Goal: Check status: Check status

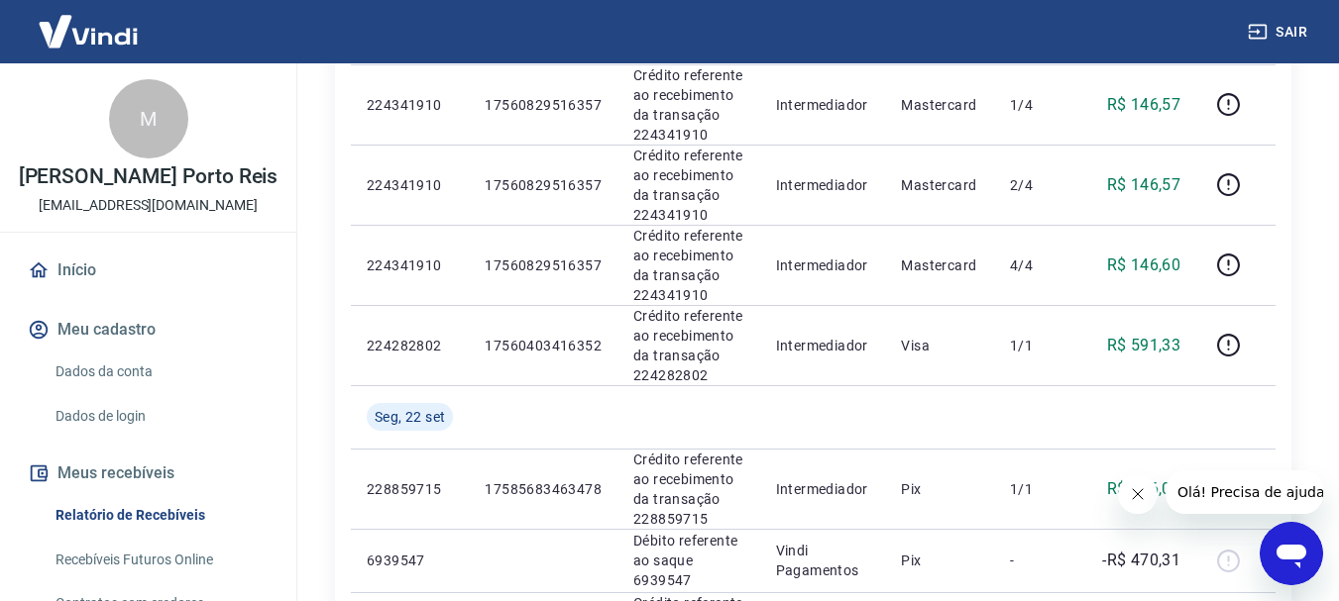
scroll to position [1800, 0]
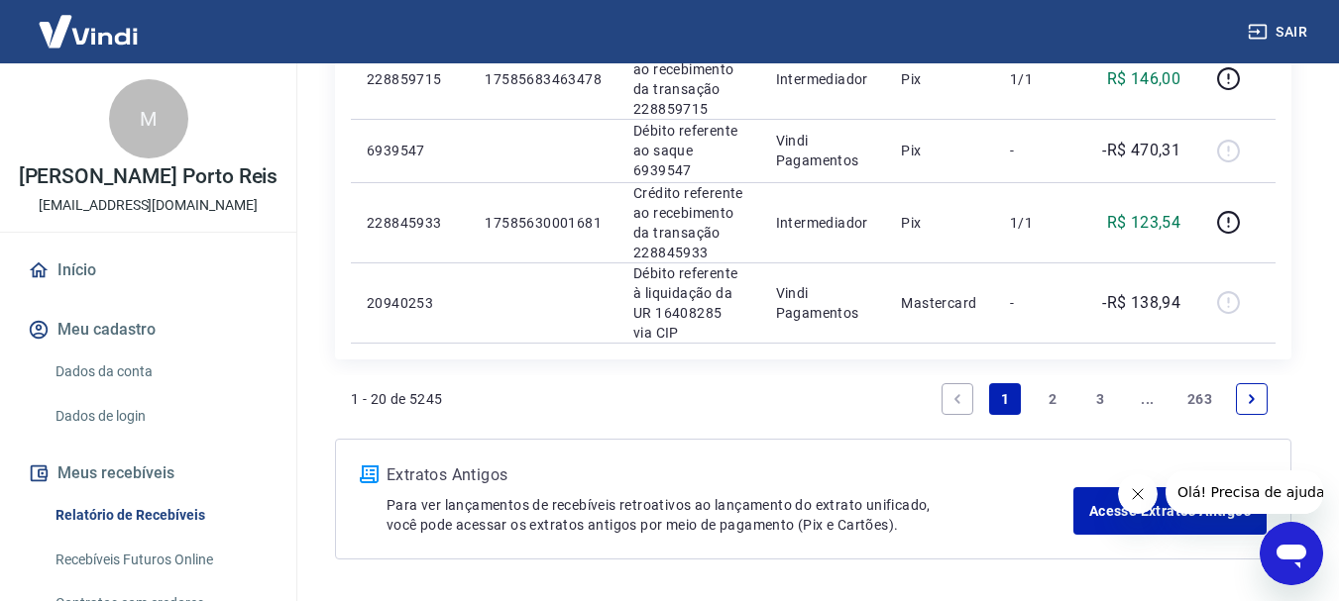
click at [1053, 383] on link "2" at bounding box center [1052, 399] width 32 height 32
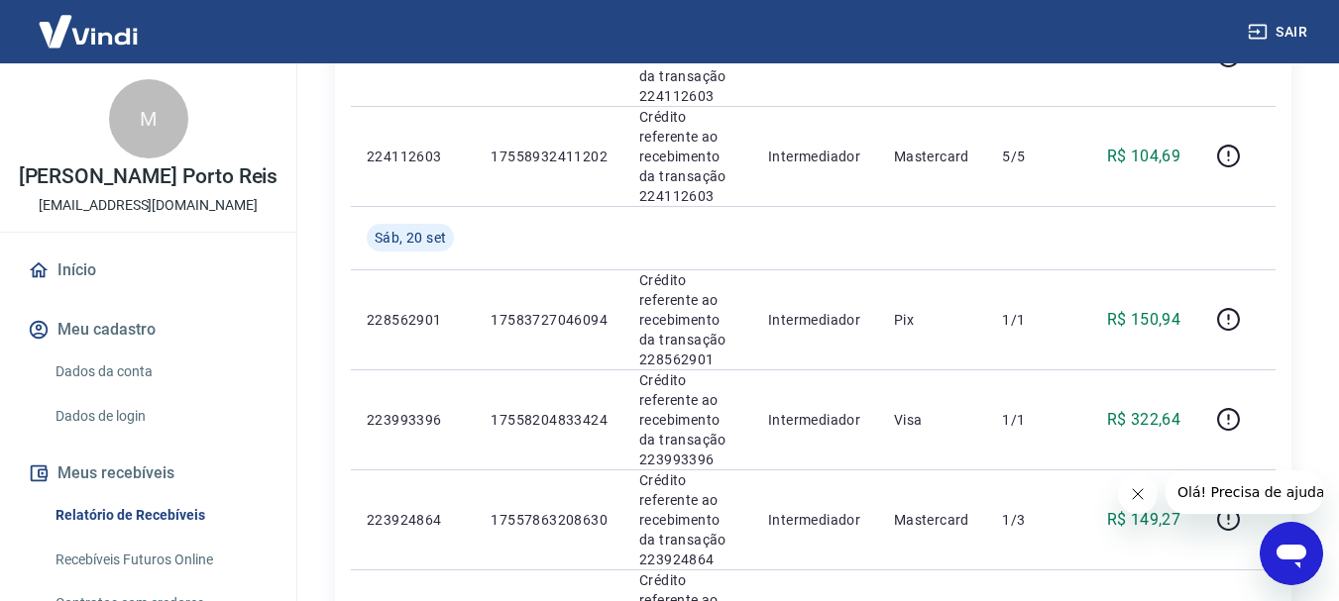
scroll to position [2322, 0]
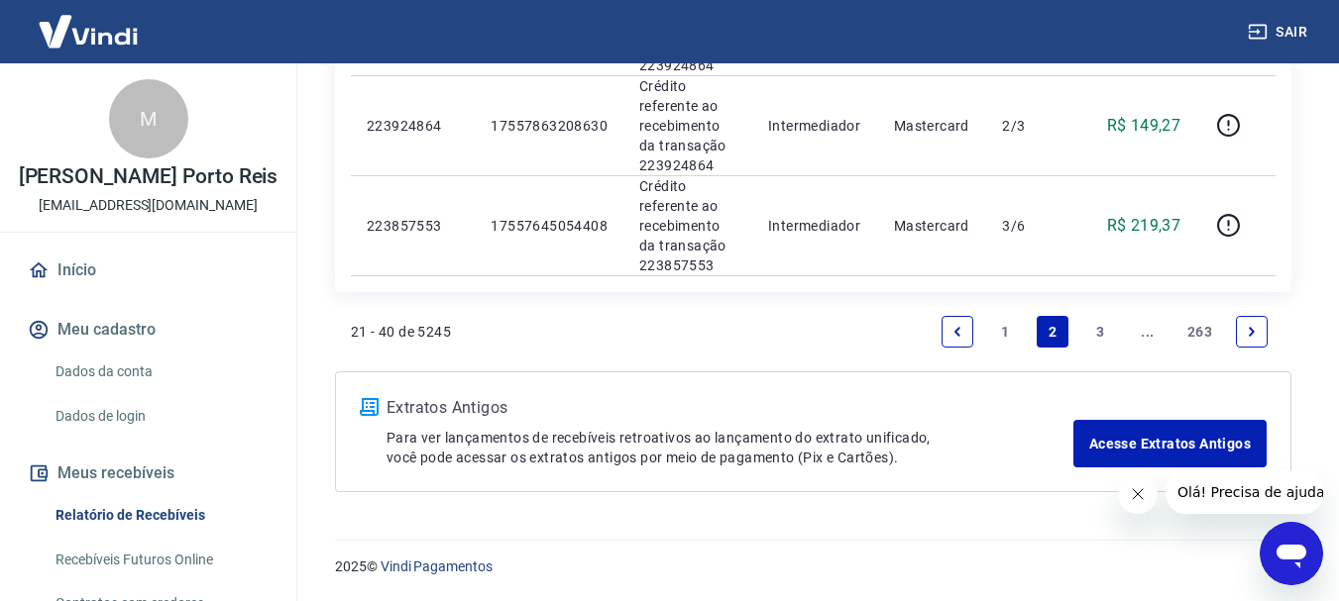
click at [1084, 339] on link "3" at bounding box center [1100, 332] width 32 height 32
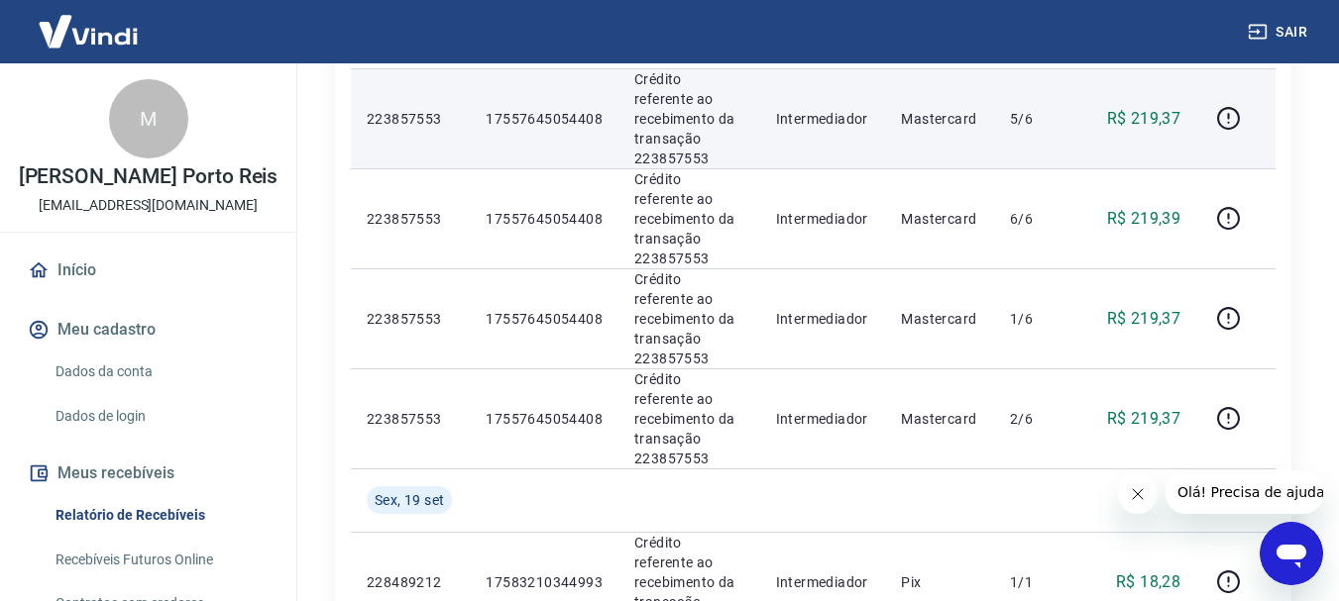
scroll to position [495, 0]
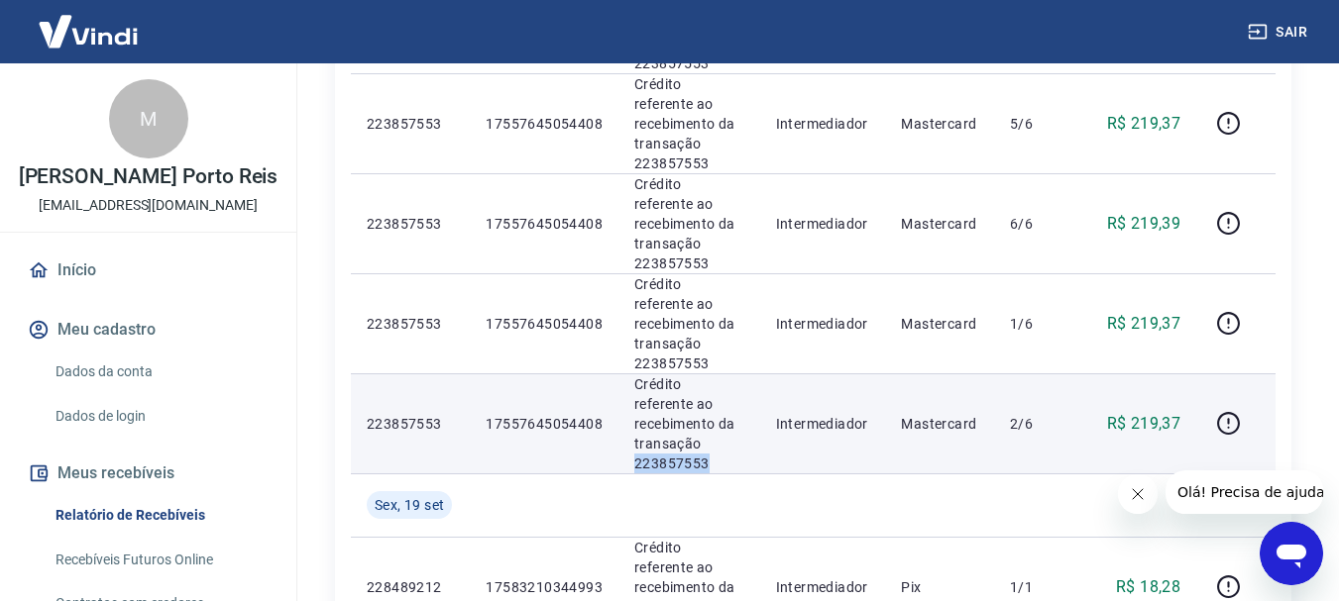
drag, startPoint x: 715, startPoint y: 366, endPoint x: 639, endPoint y: 371, distance: 76.5
click at [631, 374] on td "Crédito referente ao recebimento da transação 223857553" at bounding box center [689, 424] width 142 height 100
copy p "223857553"
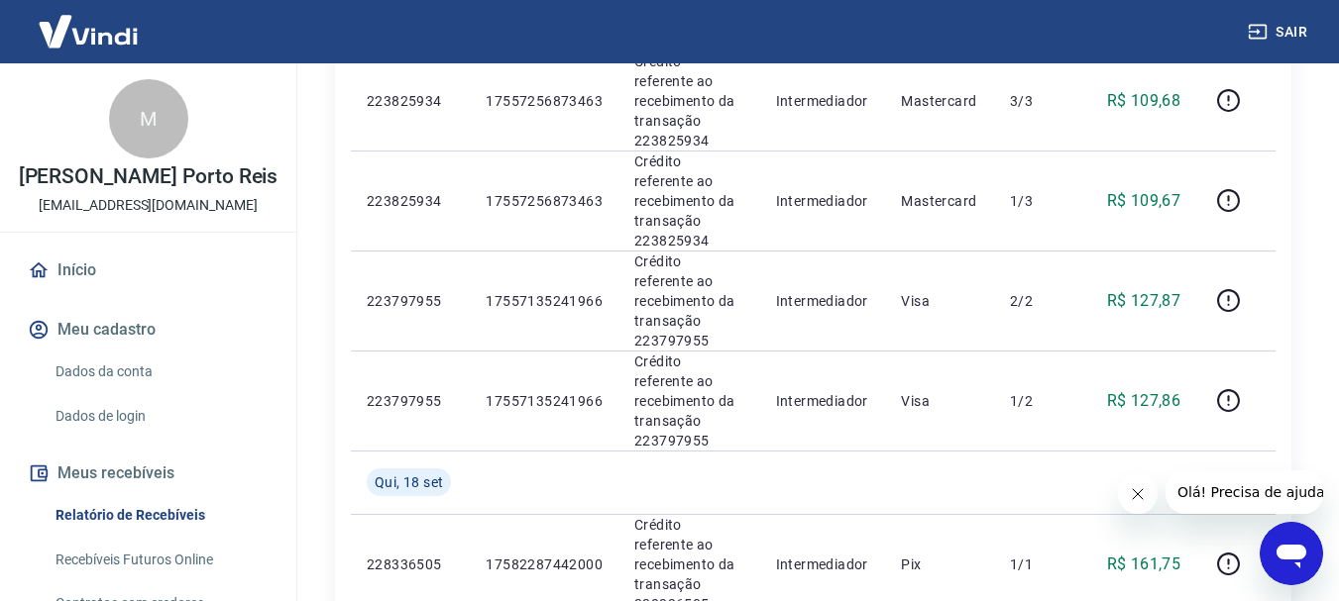
scroll to position [1920, 0]
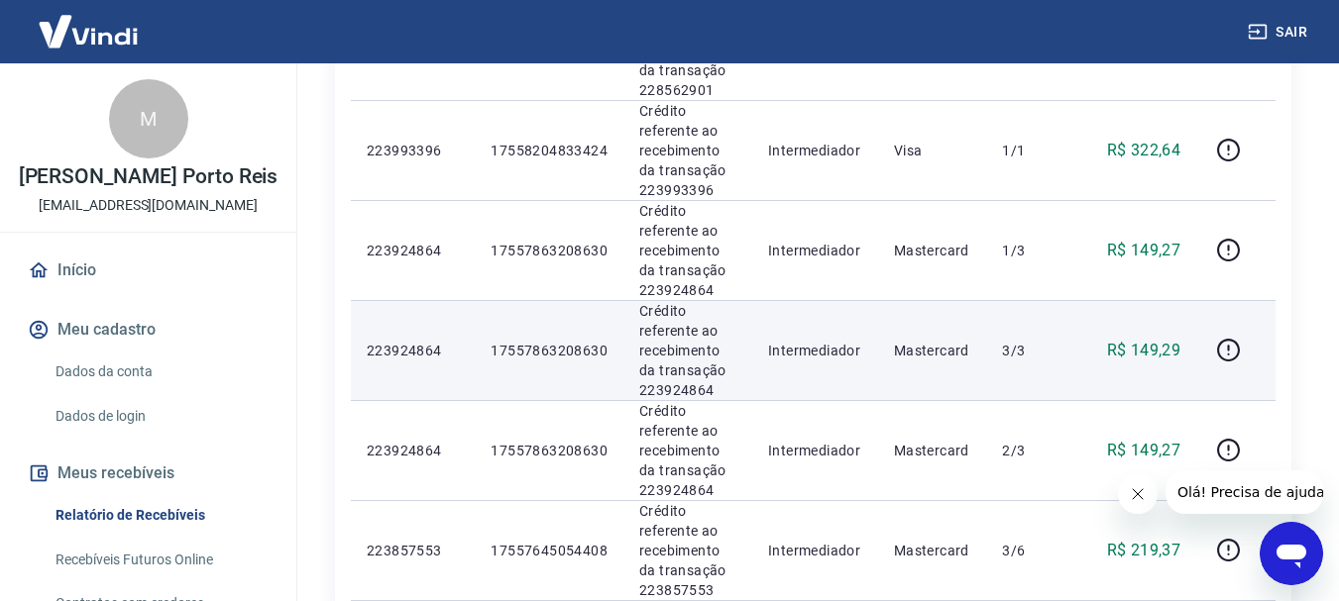
scroll to position [2024, 0]
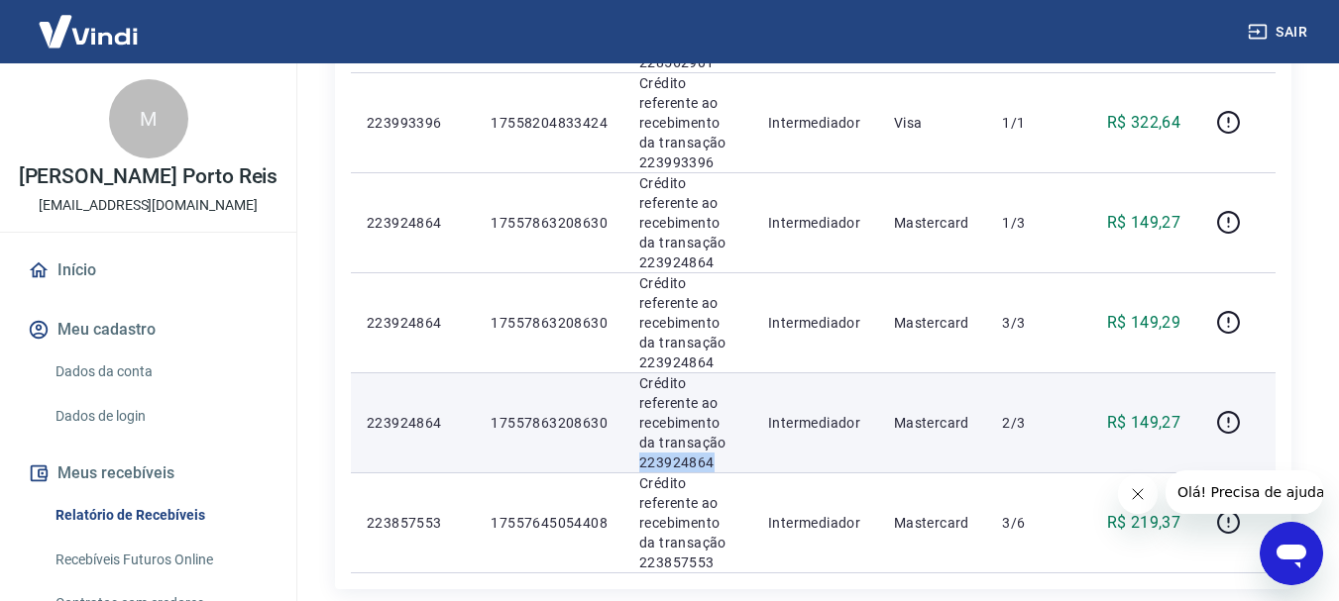
drag, startPoint x: 716, startPoint y: 460, endPoint x: 639, endPoint y: 472, distance: 78.2
click at [639, 472] on p "Crédito referente ao recebimento da transação 223924864" at bounding box center [687, 423] width 97 height 99
copy p "223924864"
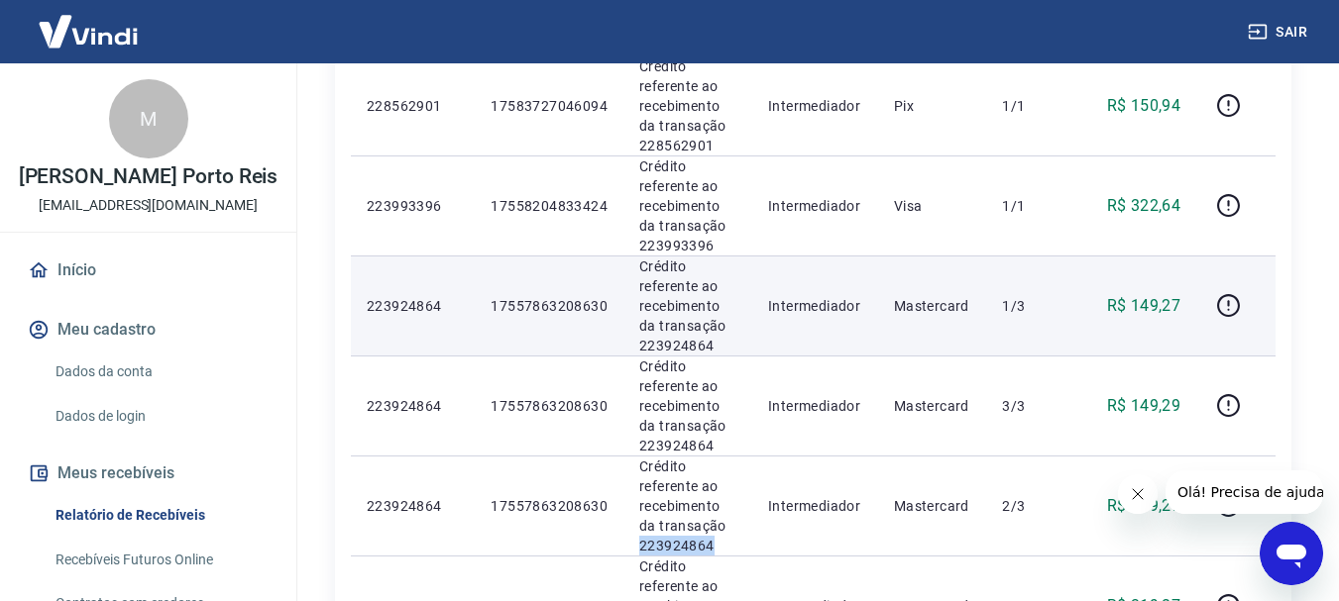
scroll to position [1826, 0]
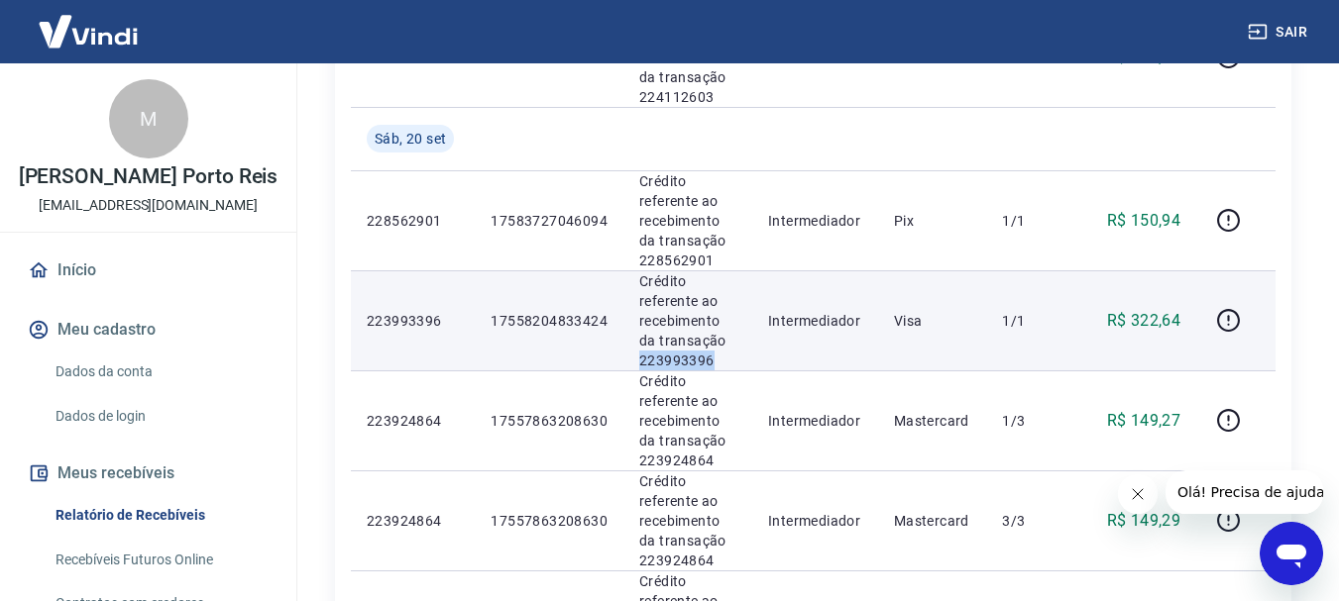
drag, startPoint x: 700, startPoint y: 358, endPoint x: 637, endPoint y: 362, distance: 62.5
click at [637, 362] on td "Crédito referente ao recebimento da transação 223993396" at bounding box center [687, 320] width 129 height 100
copy p "223993396"
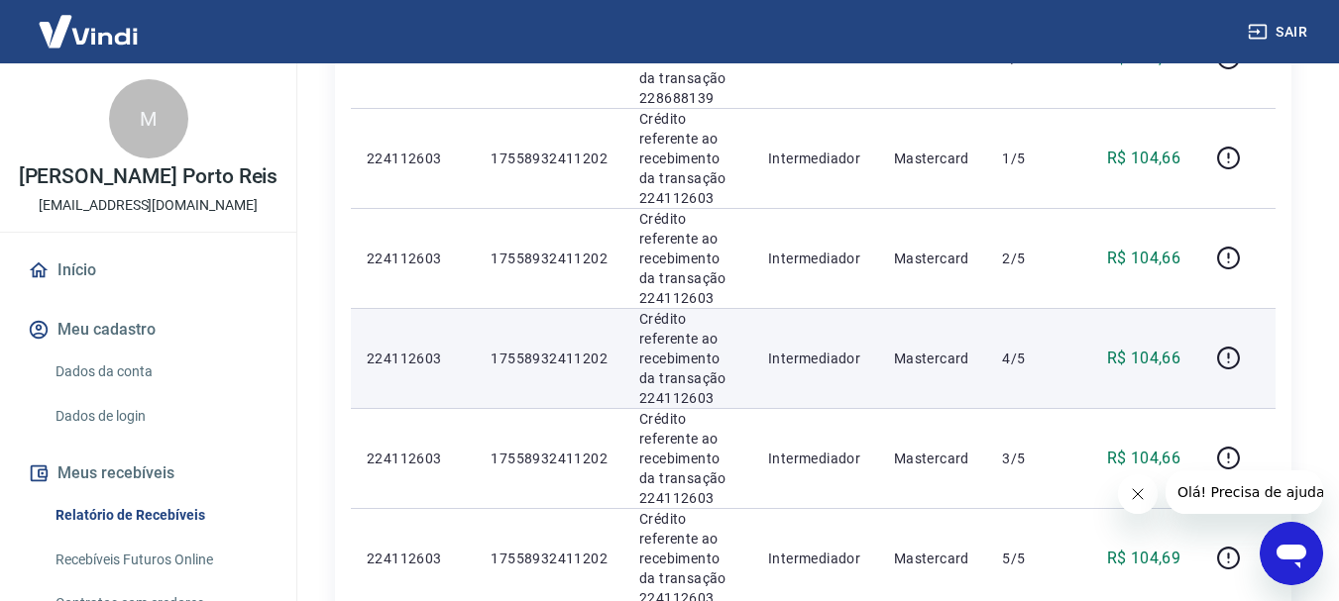
scroll to position [1430, 0]
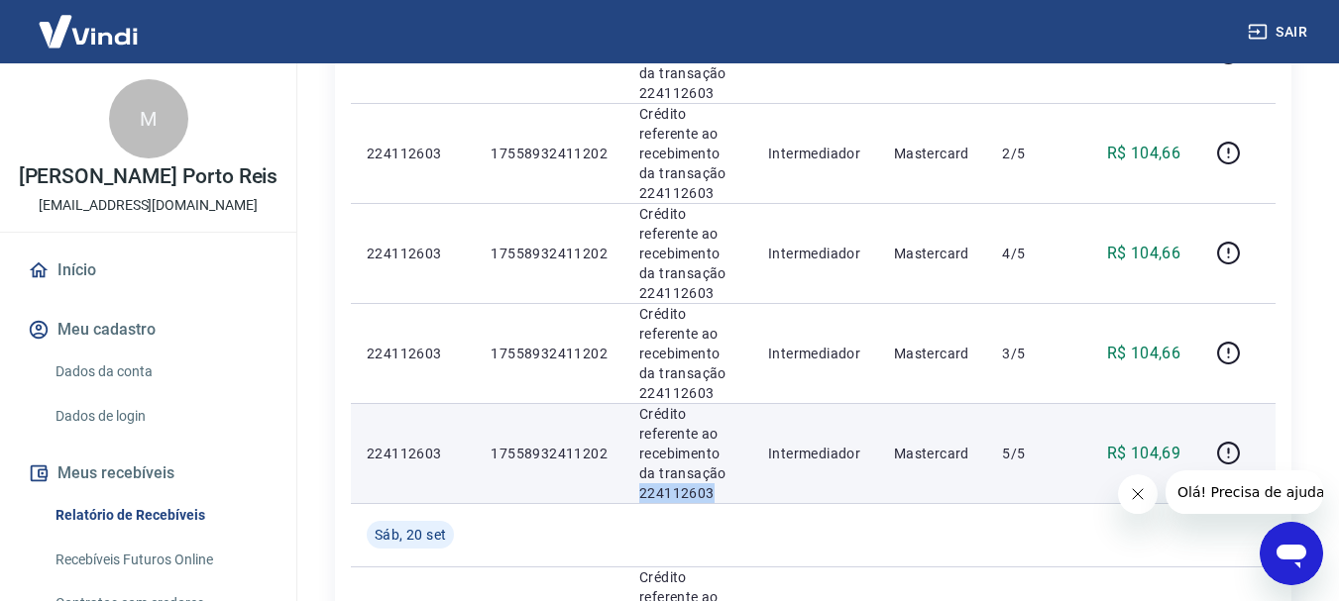
drag, startPoint x: 727, startPoint y: 489, endPoint x: 639, endPoint y: 490, distance: 88.2
click at [639, 490] on p "Crédito referente ao recebimento da transação 224112603" at bounding box center [687, 453] width 97 height 99
copy p "224112603"
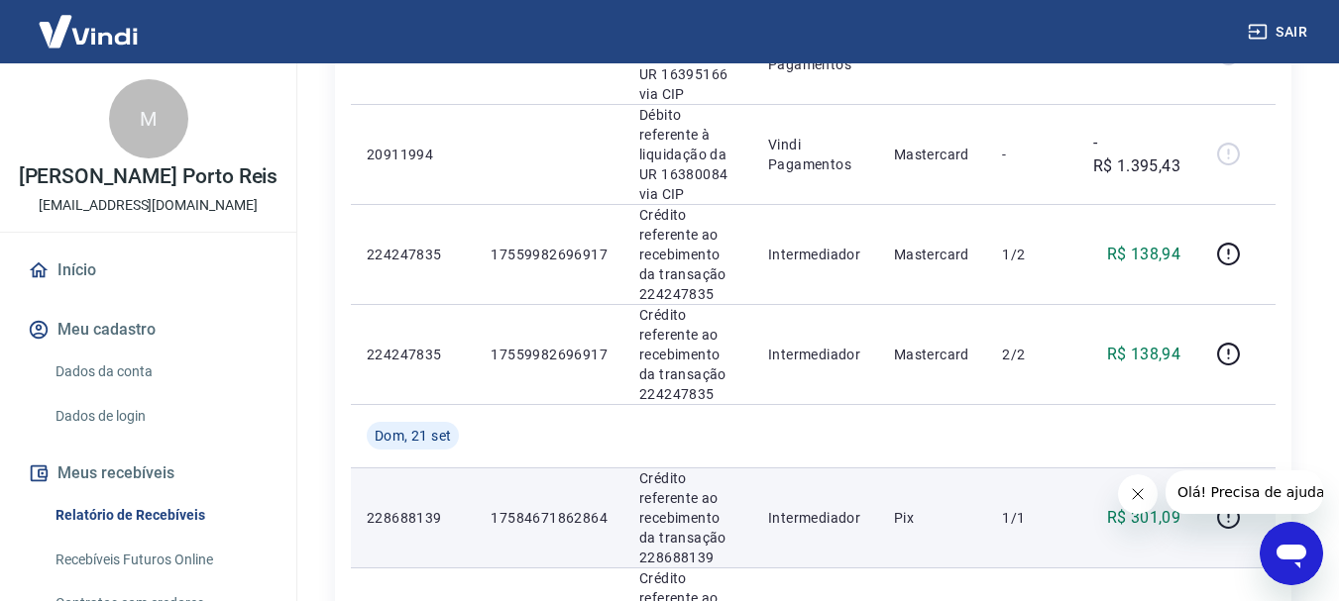
scroll to position [835, 0]
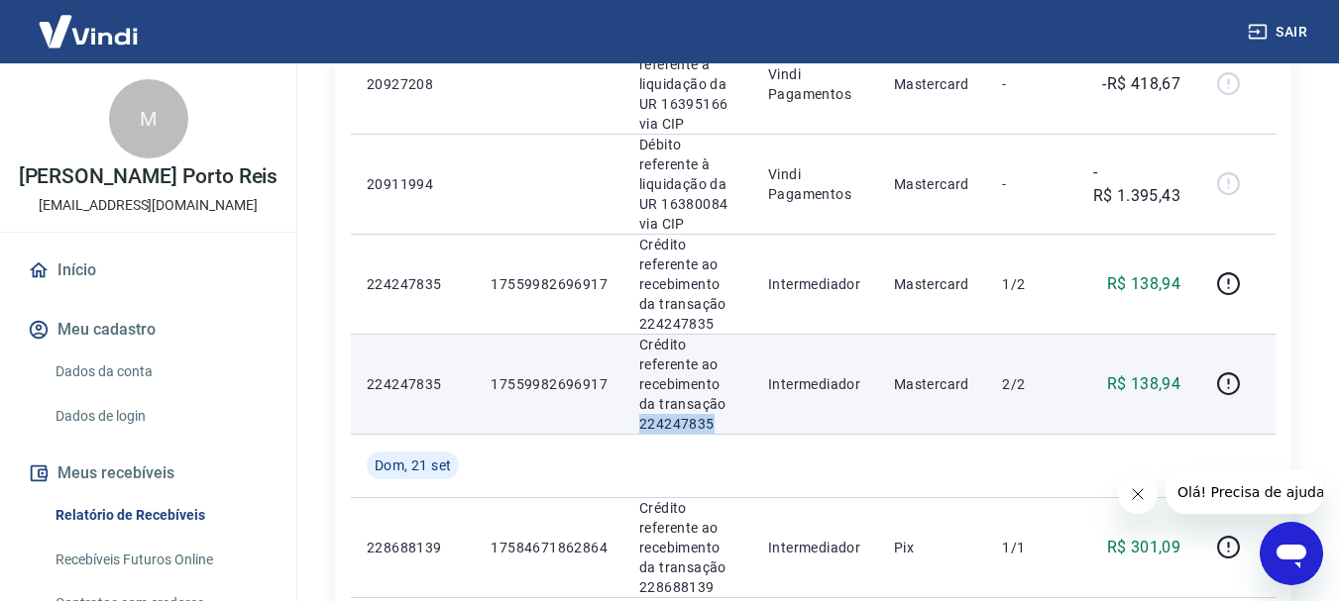
drag, startPoint x: 727, startPoint y: 418, endPoint x: 638, endPoint y: 418, distance: 89.2
click at [639, 418] on p "Crédito referente ao recebimento da transação 224247835" at bounding box center [687, 384] width 97 height 99
copy p "224247835"
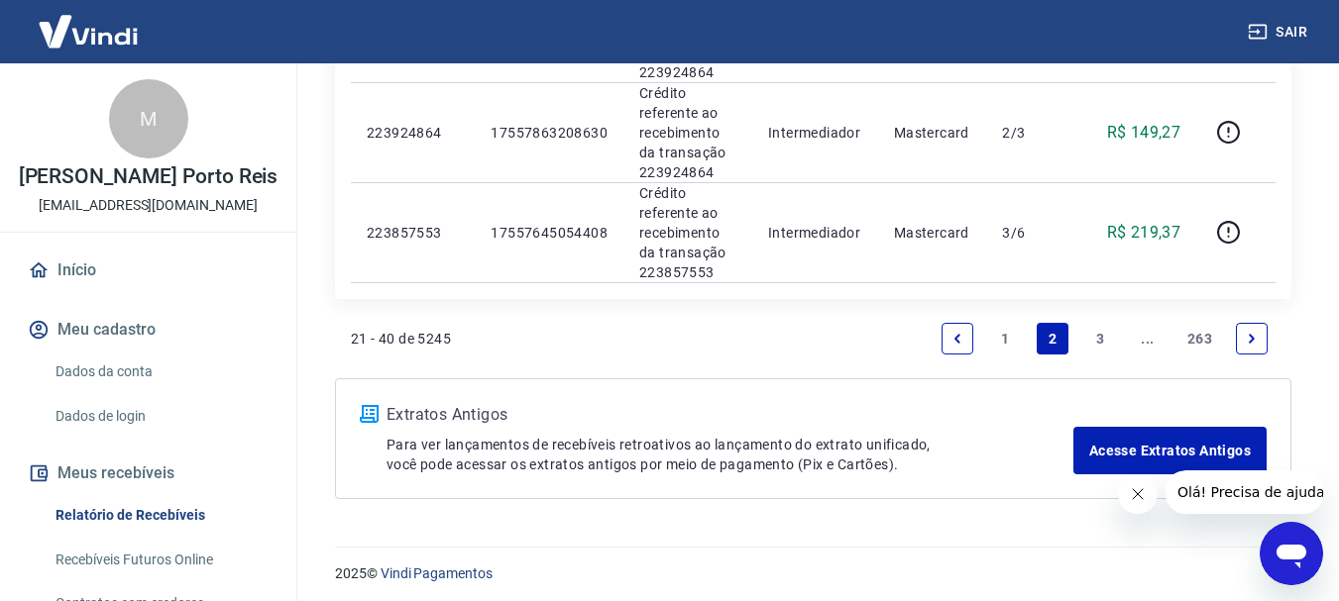
scroll to position [2322, 0]
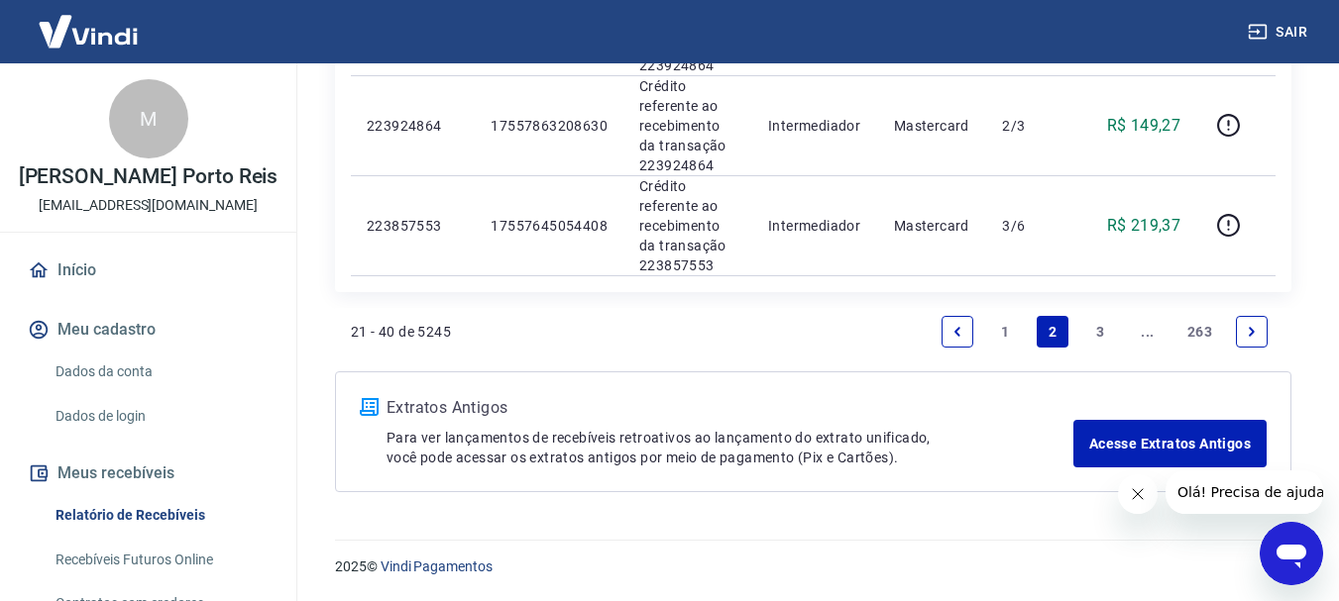
click at [957, 334] on icon "Previous page" at bounding box center [957, 331] width 6 height 9
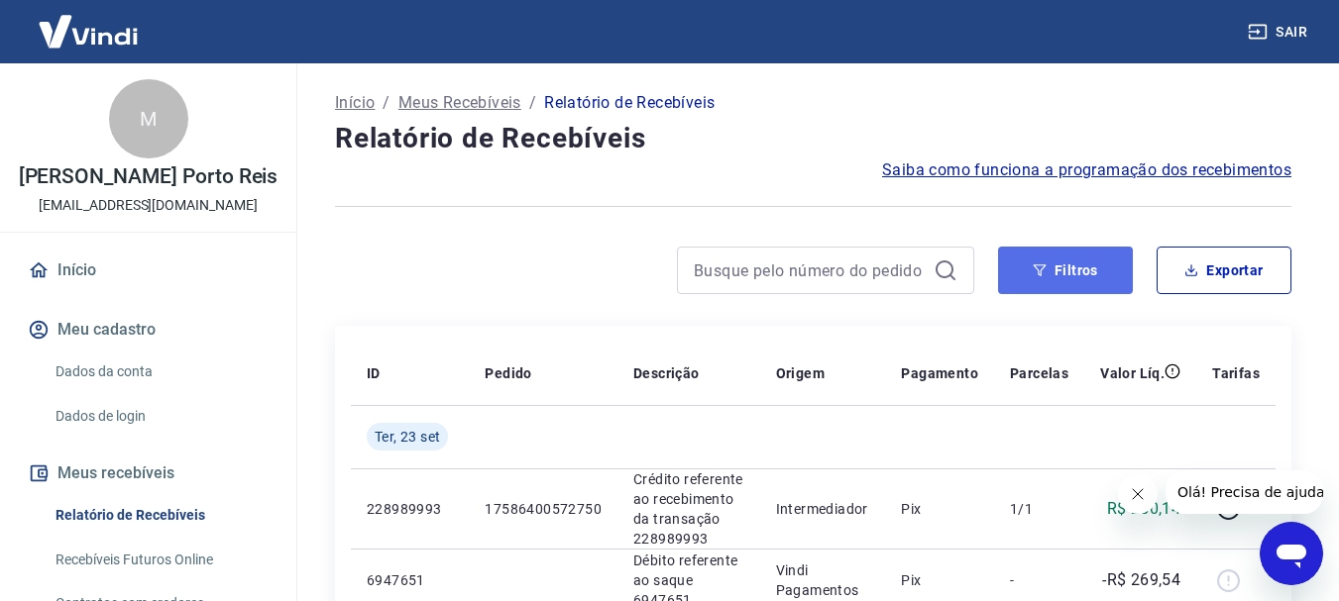
click at [1095, 269] on button "Filtros" at bounding box center [1065, 271] width 135 height 48
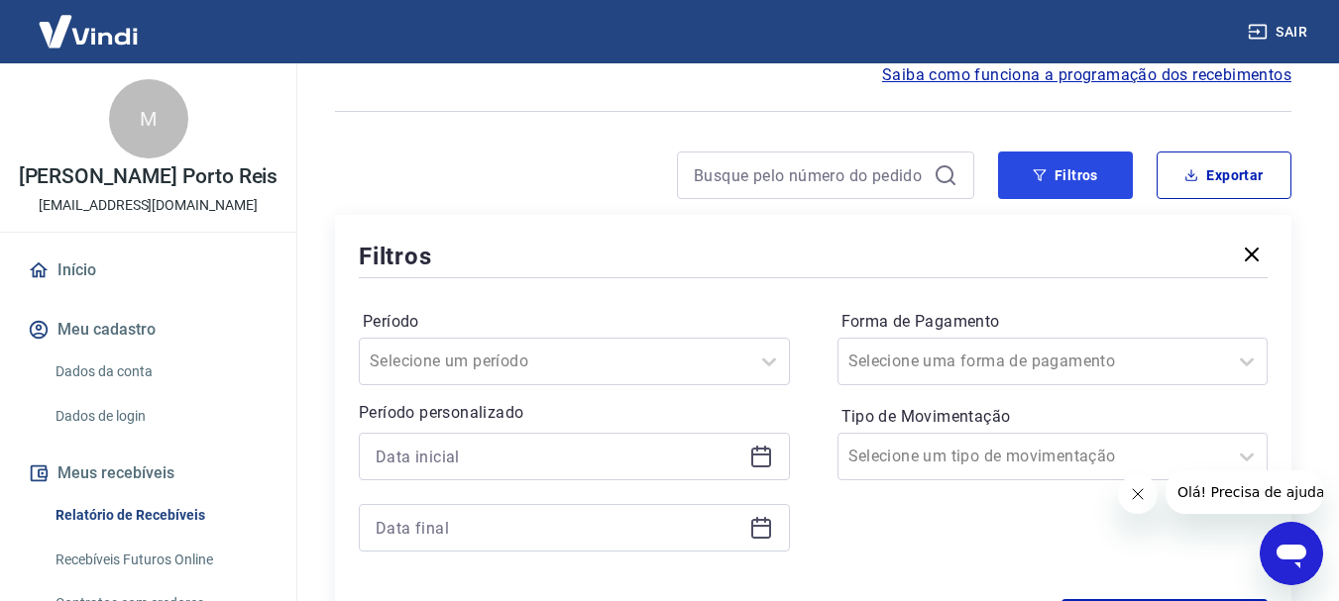
scroll to position [198, 0]
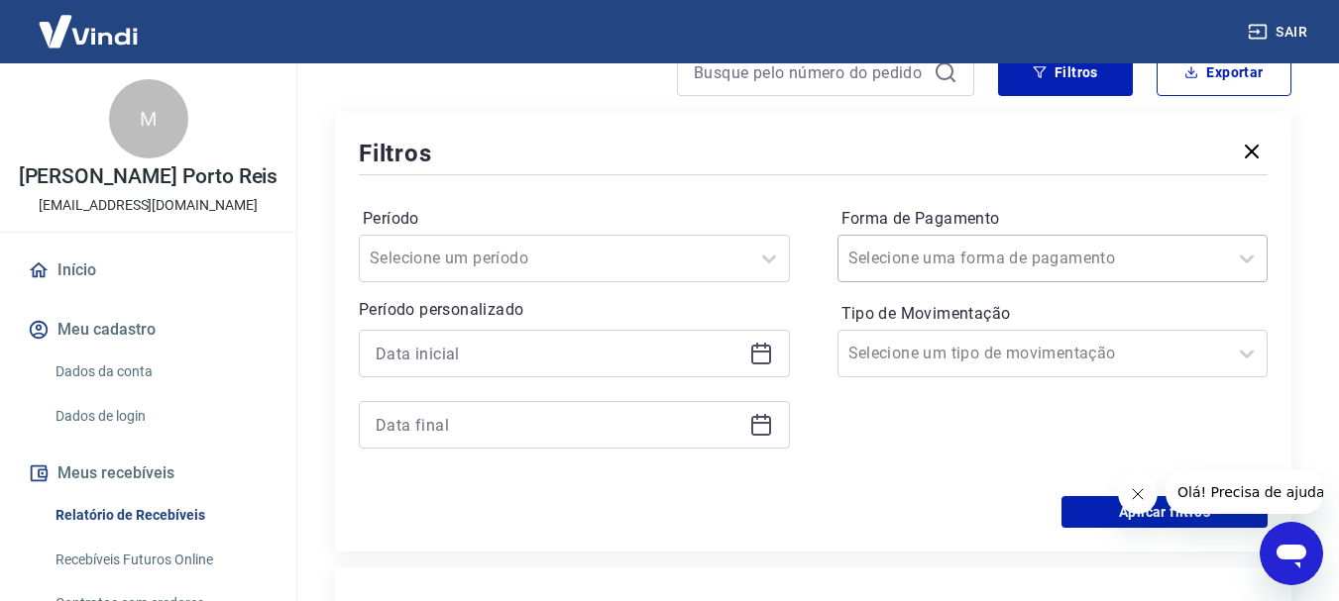
click at [964, 248] on input "Forma de Pagamento" at bounding box center [948, 259] width 200 height 24
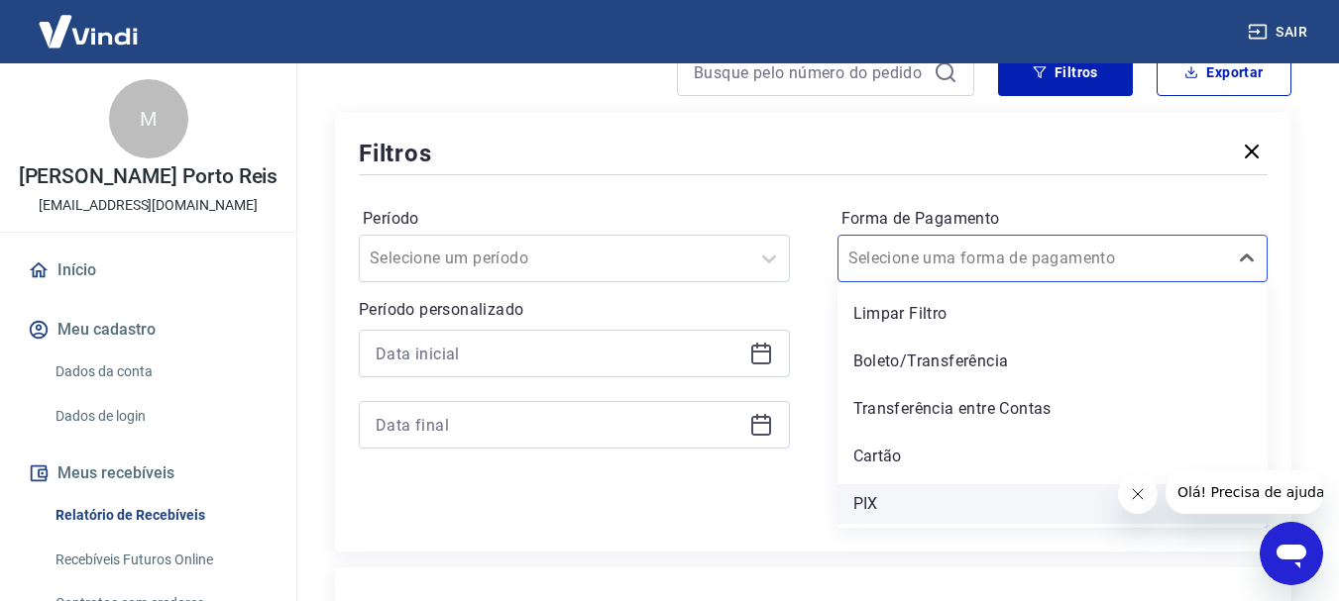
click at [892, 501] on div "PIX" at bounding box center [1052, 505] width 431 height 40
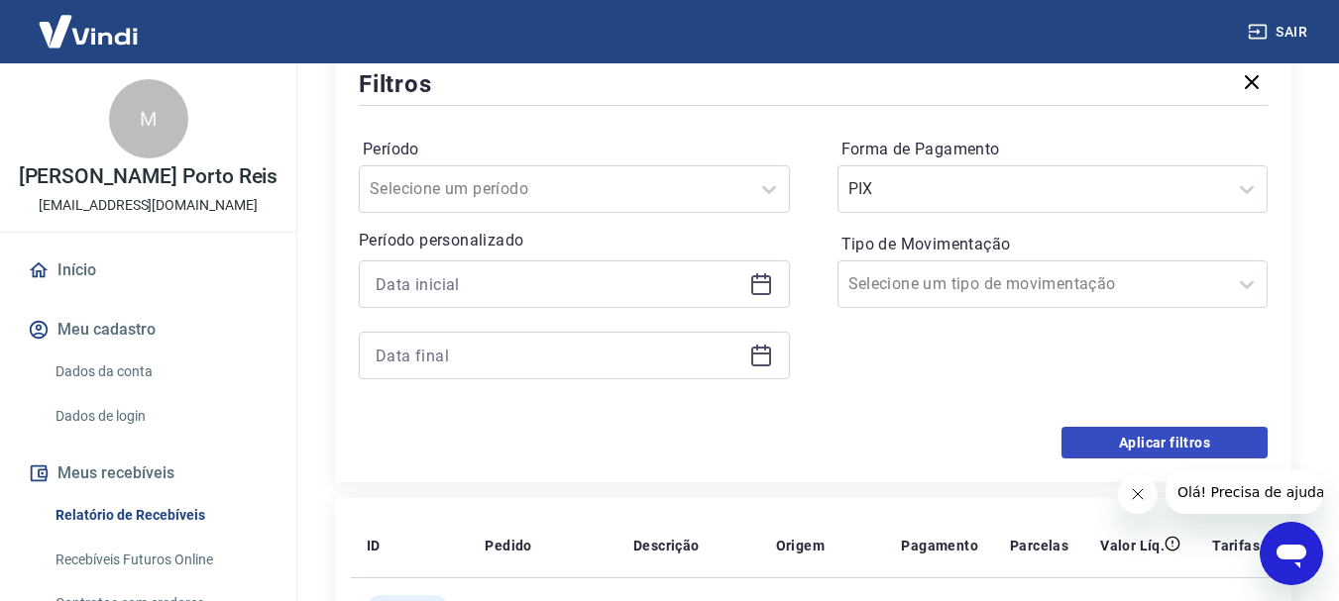
scroll to position [297, 0]
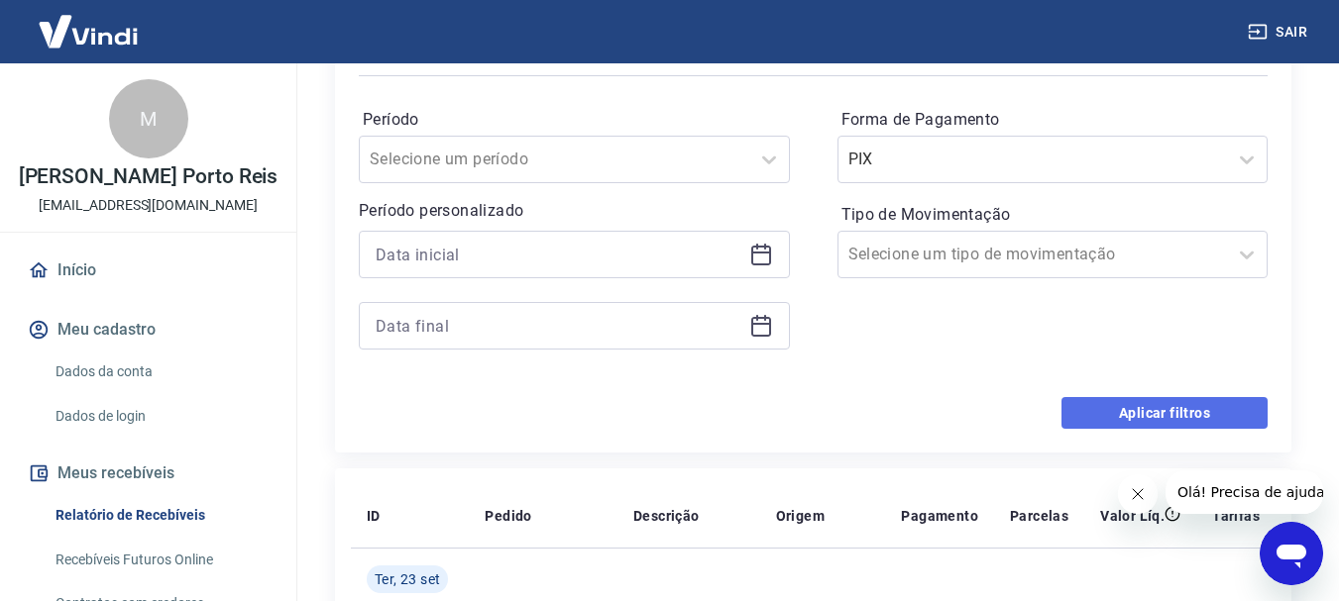
click at [1080, 401] on button "Aplicar filtros" at bounding box center [1164, 413] width 206 height 32
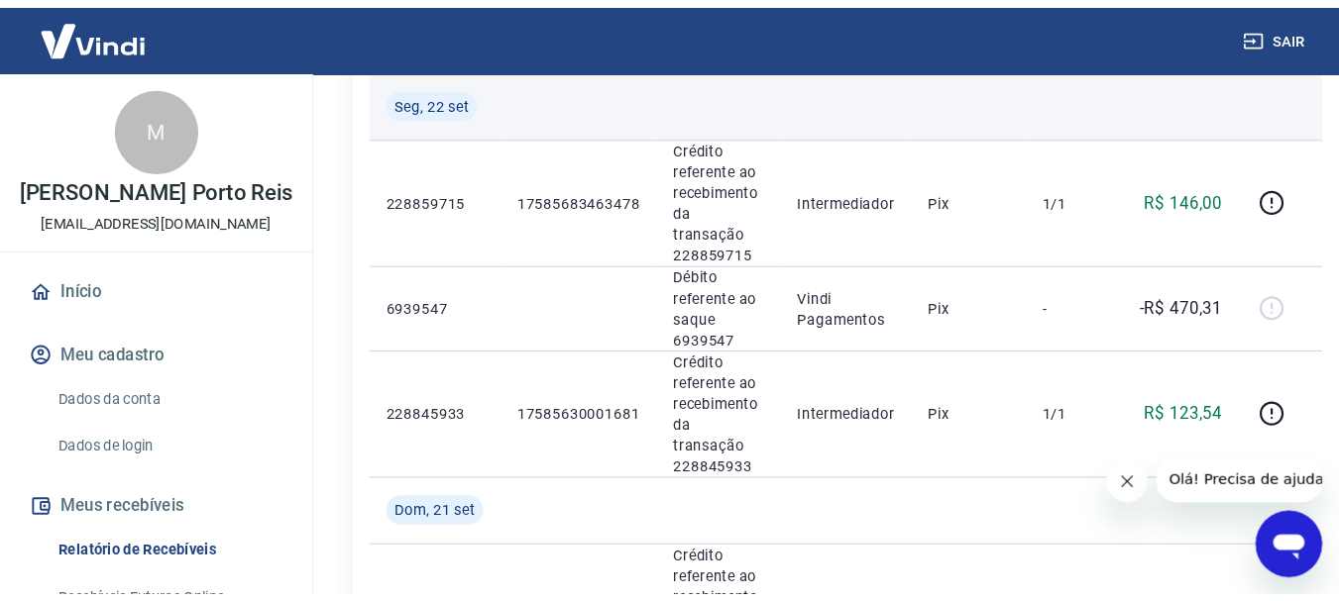
scroll to position [991, 0]
